Goal: Task Accomplishment & Management: Use online tool/utility

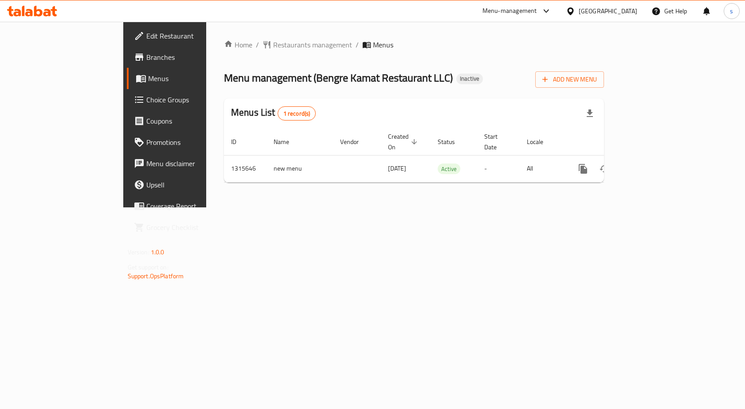
click at [146, 58] on span "Branches" at bounding box center [193, 57] width 94 height 11
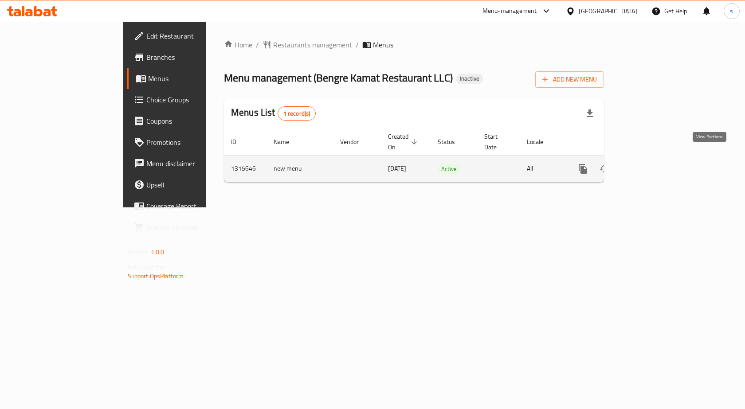
click at [658, 158] on link "enhanced table" at bounding box center [646, 168] width 21 height 21
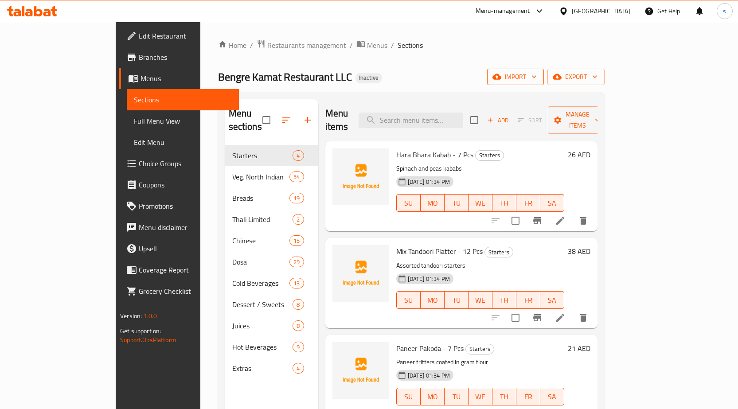
click at [539, 79] on icon "button" at bounding box center [534, 76] width 9 height 9
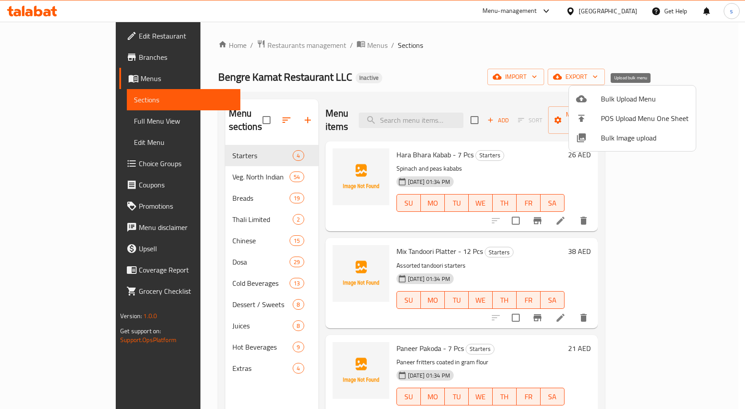
click at [623, 101] on span "Bulk Upload Menu" at bounding box center [645, 99] width 88 height 11
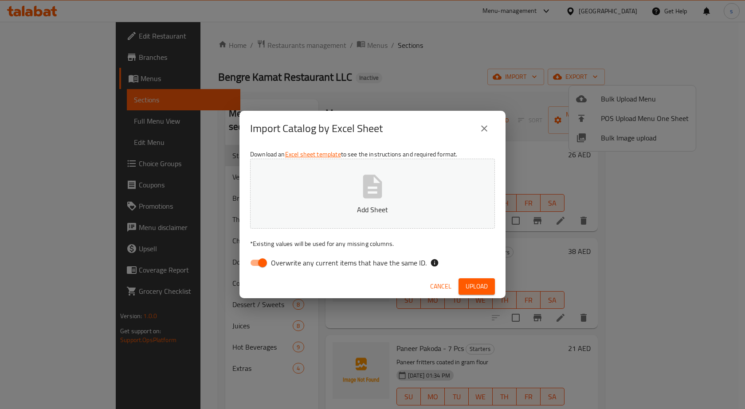
click at [291, 263] on span "Overwrite any current items that have the same ID." at bounding box center [349, 263] width 156 height 11
click at [288, 263] on input "Overwrite any current items that have the same ID." at bounding box center [262, 263] width 51 height 17
checkbox input "false"
click at [482, 281] on span "Upload" at bounding box center [477, 286] width 22 height 11
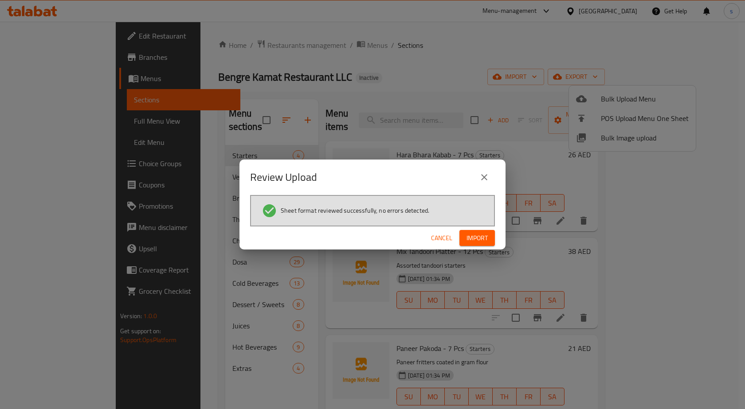
click at [484, 176] on icon "close" at bounding box center [484, 177] width 11 height 11
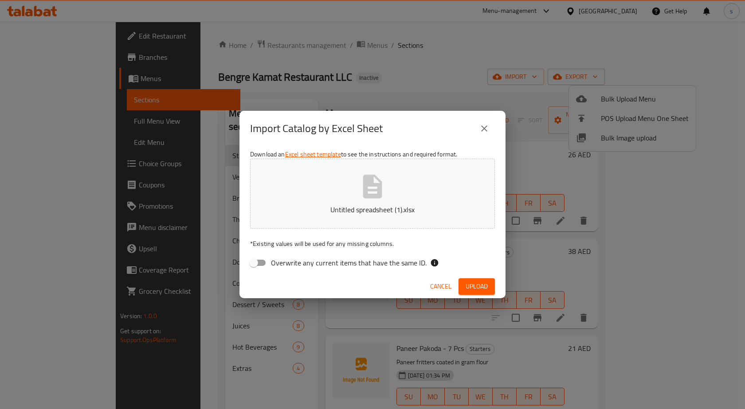
click at [486, 130] on icon "close" at bounding box center [484, 129] width 6 height 6
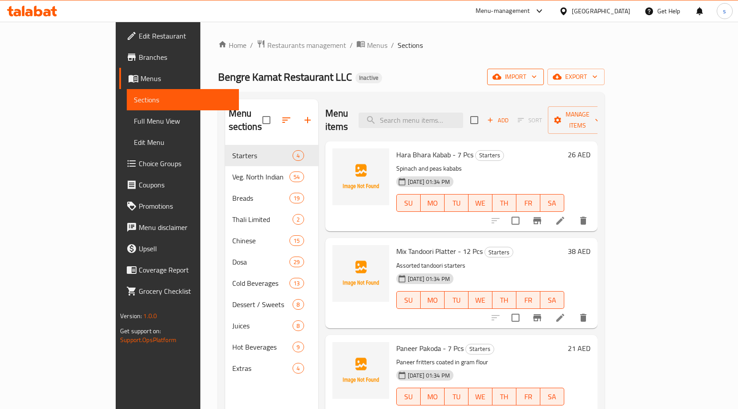
click at [537, 75] on span "import" at bounding box center [516, 76] width 43 height 11
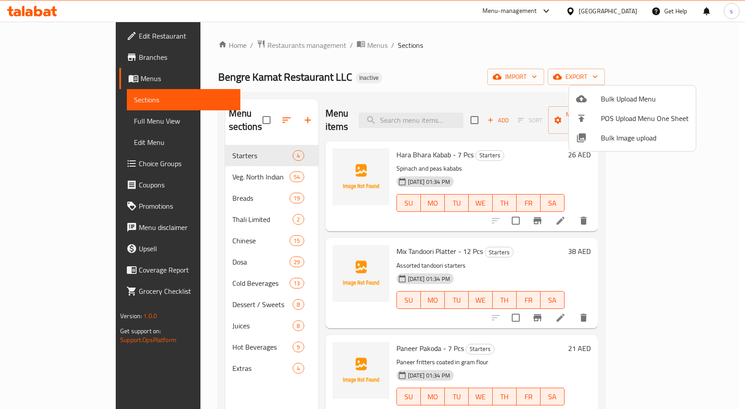
click at [625, 95] on span "Bulk Upload Menu" at bounding box center [645, 99] width 88 height 11
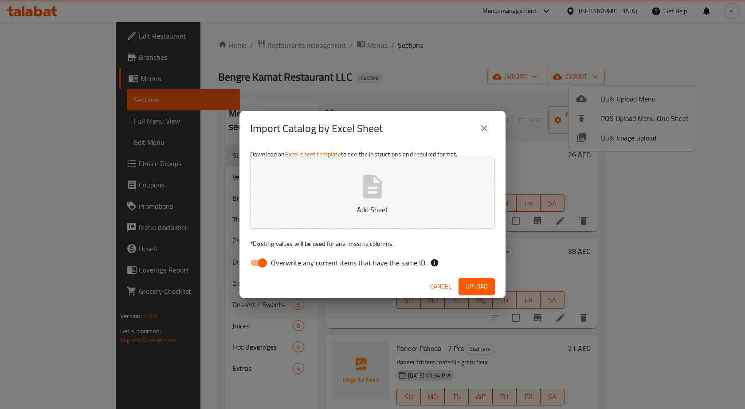
click at [259, 261] on input "Overwrite any current items that have the same ID." at bounding box center [262, 263] width 51 height 17
checkbox input "false"
click at [474, 283] on span "Upload" at bounding box center [477, 286] width 22 height 11
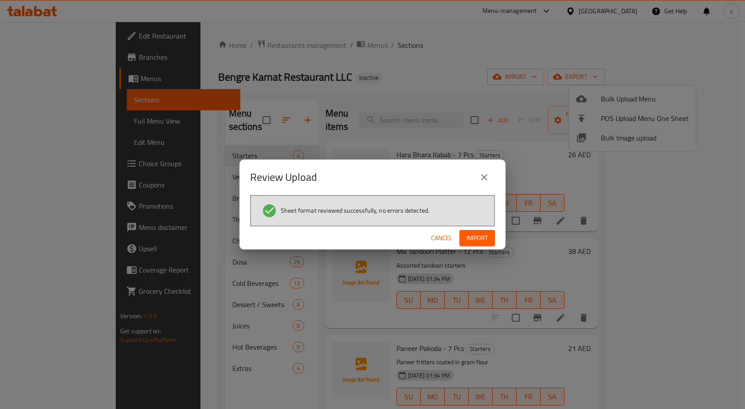
click at [479, 238] on span "Import" at bounding box center [477, 238] width 21 height 11
